Goal: Information Seeking & Learning: Learn about a topic

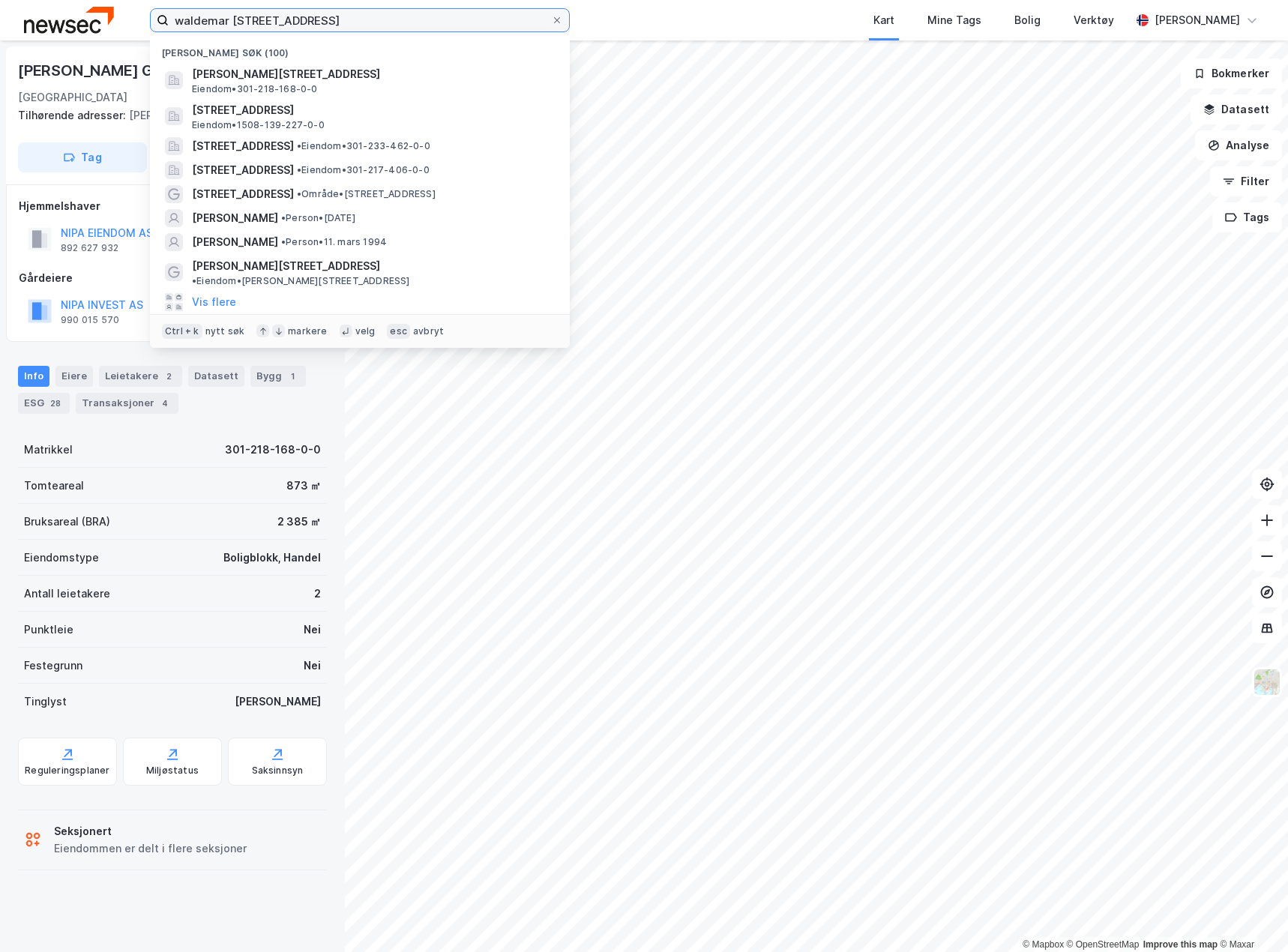
drag, startPoint x: 0, startPoint y: 0, endPoint x: -33, endPoint y: 23, distance: 40.2
click at [0, 23] on html "[PERSON_NAME] gat 5 Nylige søk (100) [PERSON_NAME][STREET_ADDRESS][GEOGRAPHIC_D…" at bounding box center [644, 476] width 1288 height 952
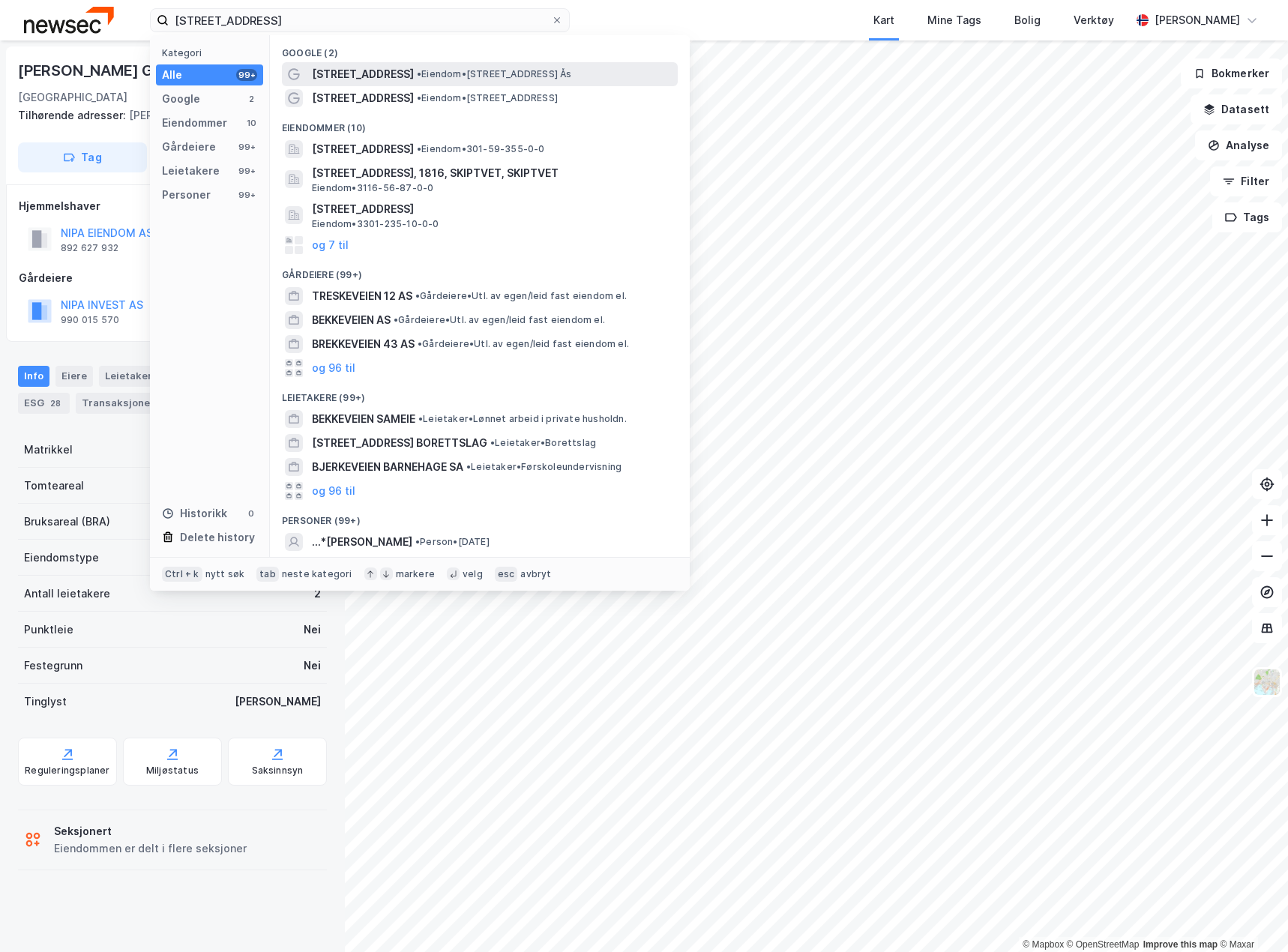
click at [364, 73] on span "[STREET_ADDRESS]" at bounding box center [362, 73] width 102 height 18
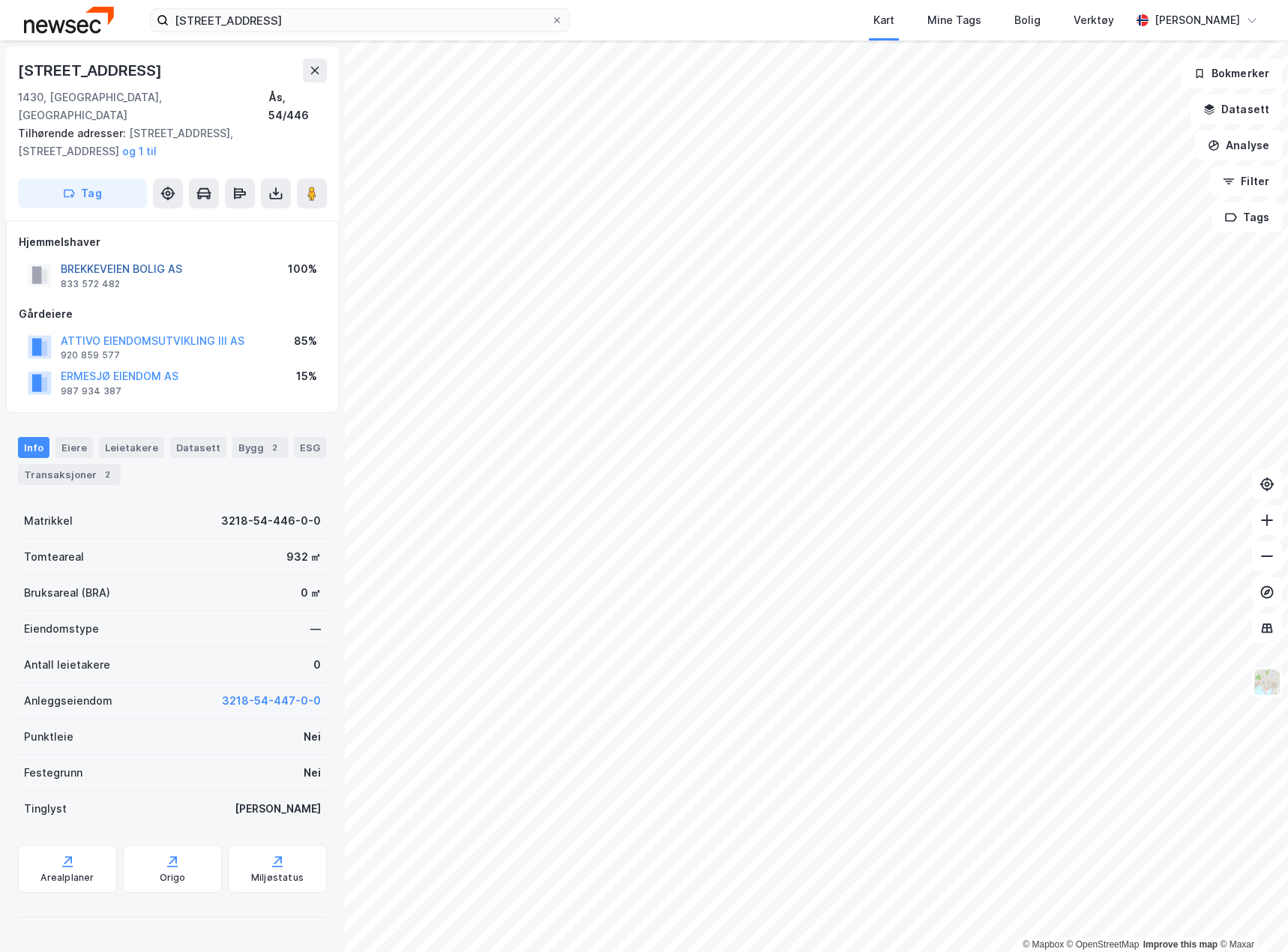
click at [0, 0] on button "BREKKEVEIEN BOLIG AS" at bounding box center [0, 0] width 0 height 0
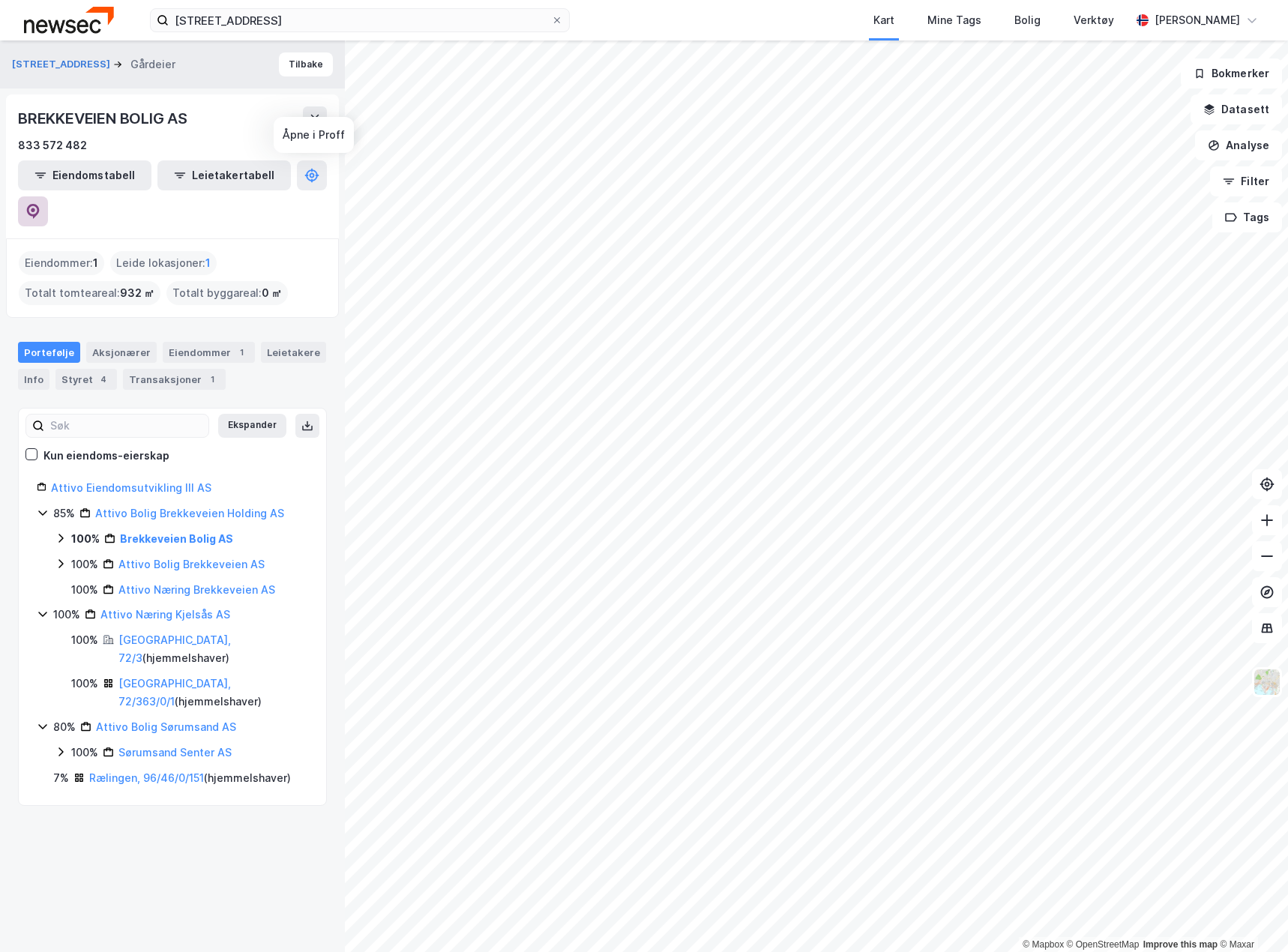
click at [48, 196] on button at bounding box center [32, 211] width 30 height 30
click at [324, 108] on button at bounding box center [314, 118] width 24 height 24
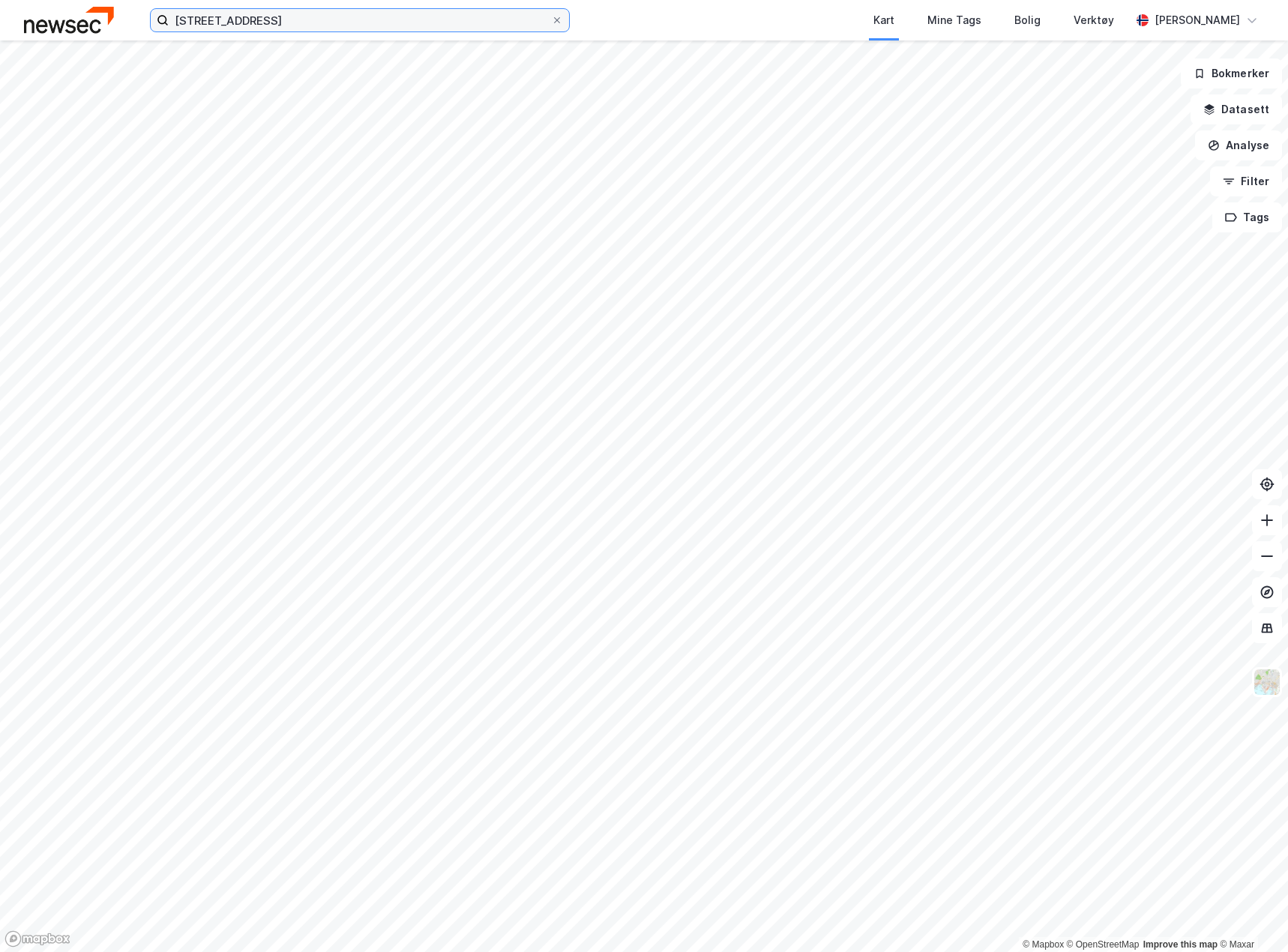
click at [296, 23] on input "[STREET_ADDRESS]" at bounding box center [359, 20] width 382 height 23
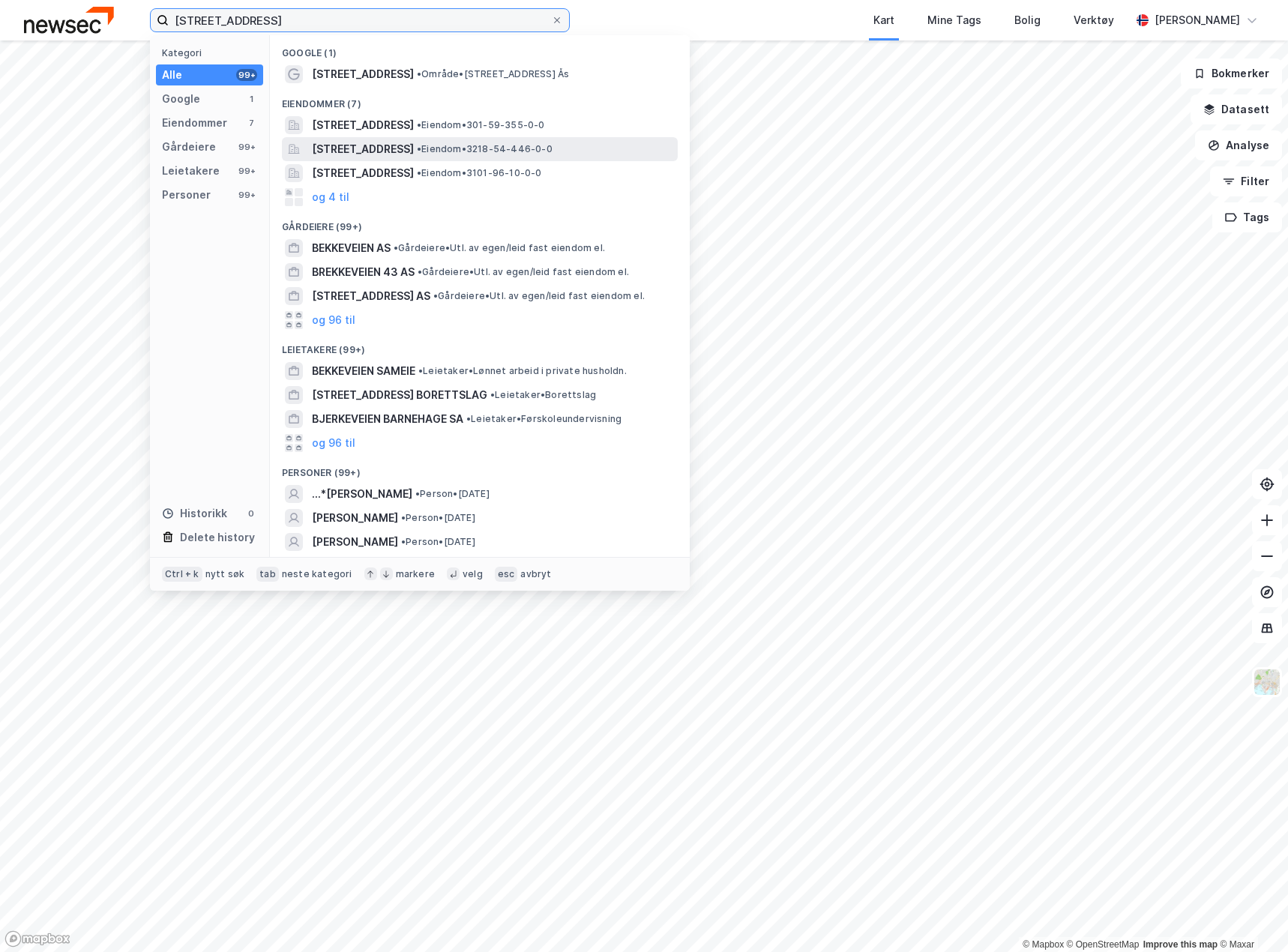
type input "[STREET_ADDRESS]"
click at [386, 153] on span "[STREET_ADDRESS]" at bounding box center [362, 149] width 102 height 18
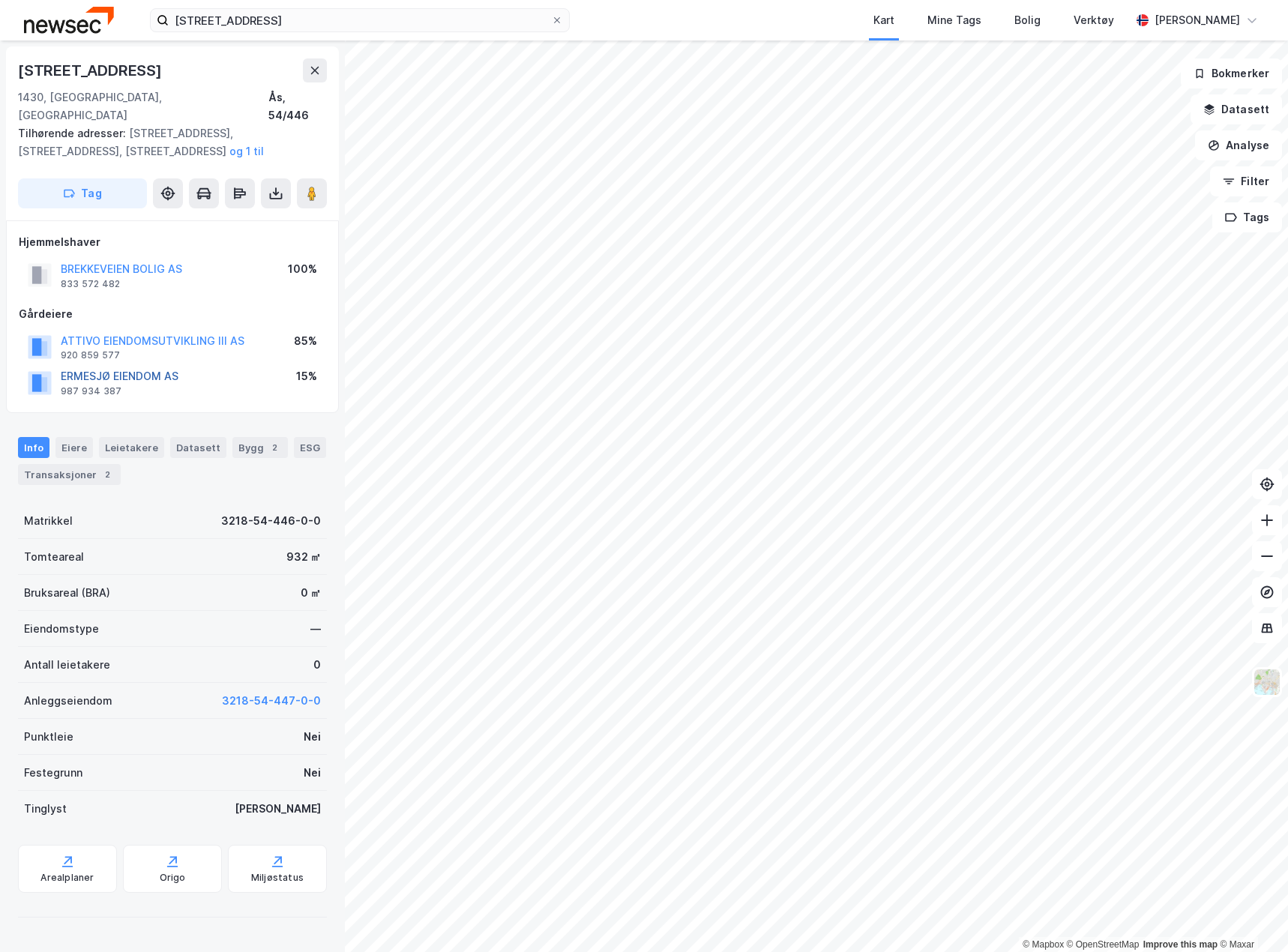
click at [0, 0] on button "ERMESJØ EIENDOM AS" at bounding box center [0, 0] width 0 height 0
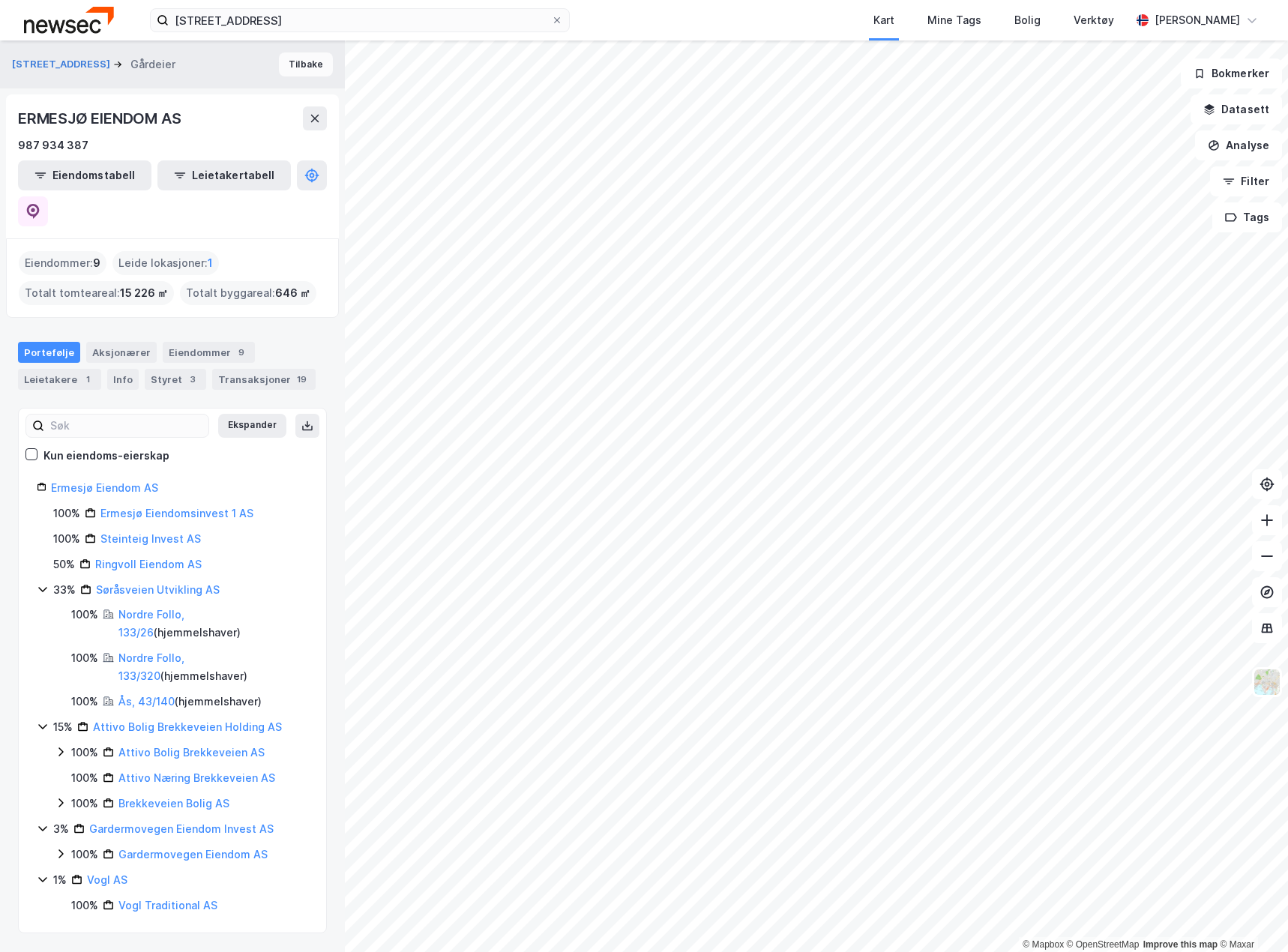
click at [279, 68] on button "Tilbake" at bounding box center [306, 64] width 54 height 24
